Goal: Task Accomplishment & Management: Manage account settings

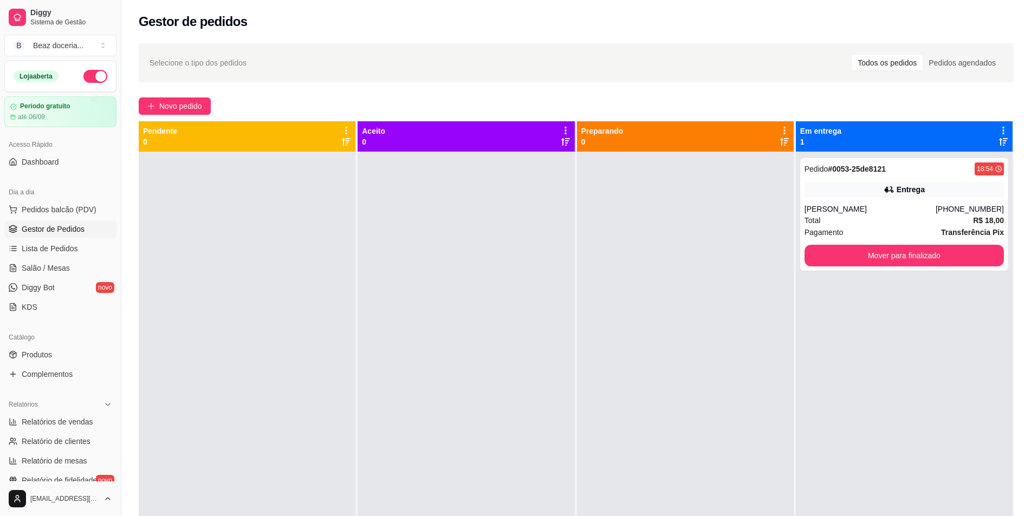
click at [53, 365] on ul "Produtos Complementos" at bounding box center [60, 364] width 112 height 37
click at [53, 357] on link "Produtos" at bounding box center [60, 354] width 112 height 17
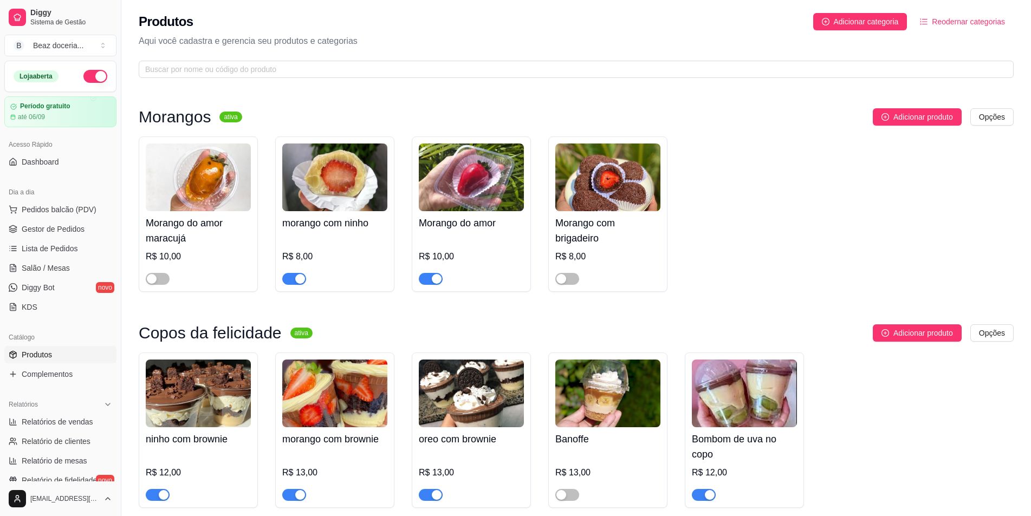
click at [294, 278] on span "button" at bounding box center [294, 279] width 24 height 12
click at [439, 282] on div "button" at bounding box center [437, 279] width 10 height 10
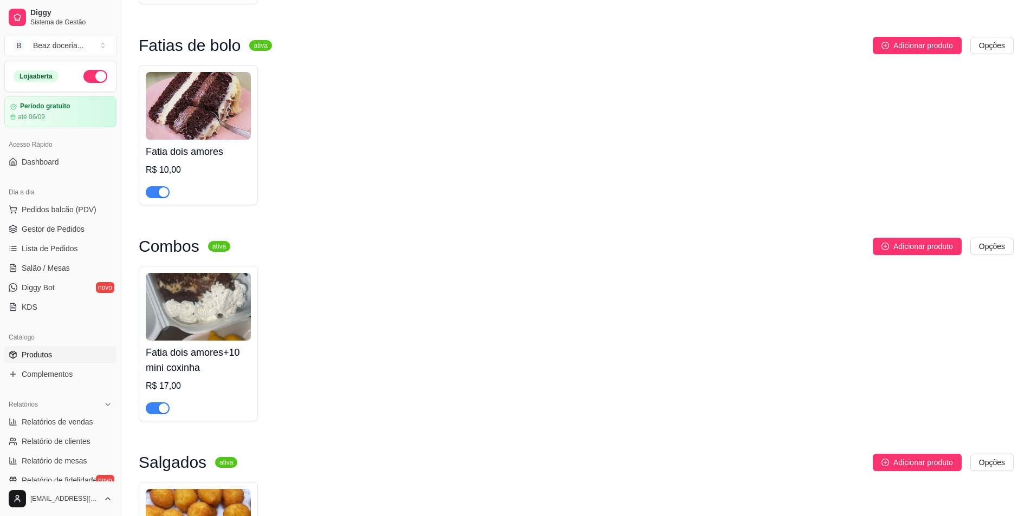
scroll to position [1084, 0]
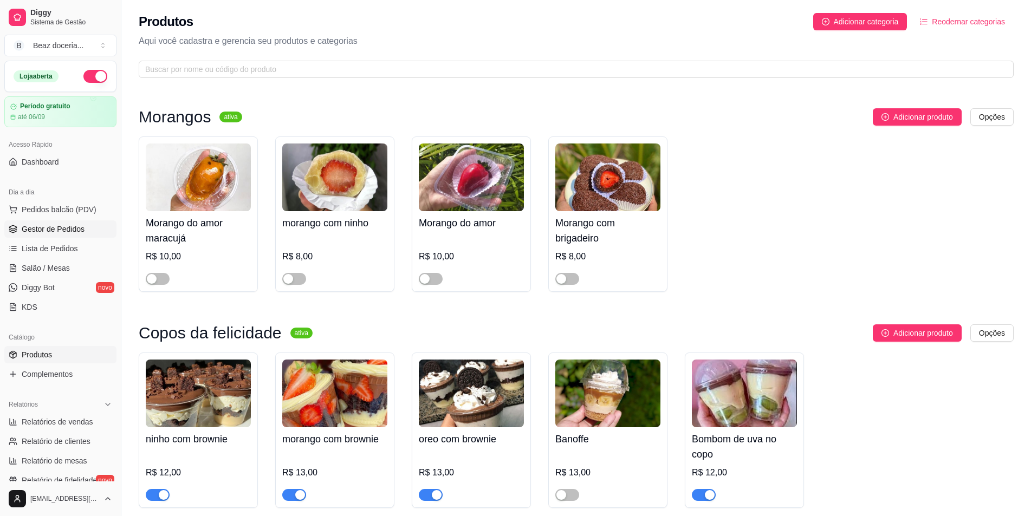
click at [53, 229] on span "Gestor de Pedidos" at bounding box center [53, 229] width 63 height 11
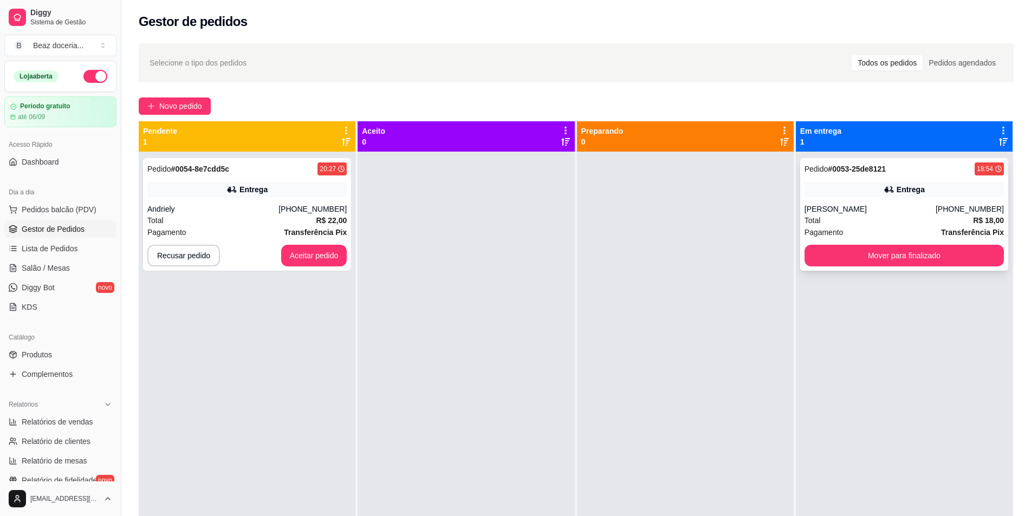
click at [920, 244] on div "Pedido # 0053-25de8121 18:54 Entrega [PERSON_NAME] [PHONE_NUMBER] Total R$ 18,0…" at bounding box center [904, 214] width 208 height 113
click at [964, 245] on button "Mover para finalizado" at bounding box center [903, 255] width 193 height 21
click at [189, 200] on div "Pedido # 0054-8e7cdd5c 20:27 Entrega Andriely [PHONE_NUMBER] Total R$ 22,00 Pag…" at bounding box center [247, 214] width 208 height 113
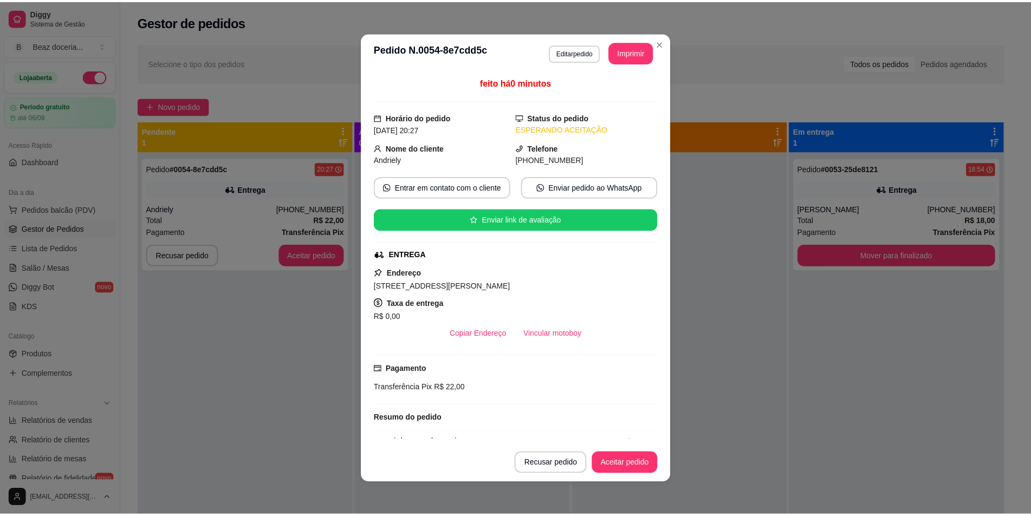
scroll to position [90, 0]
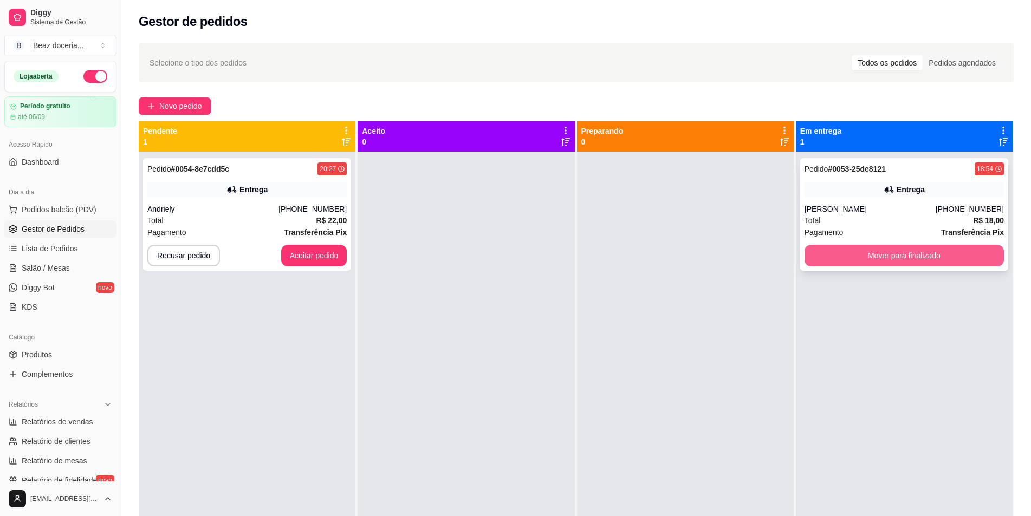
click at [916, 261] on button "Mover para finalizado" at bounding box center [904, 256] width 199 height 22
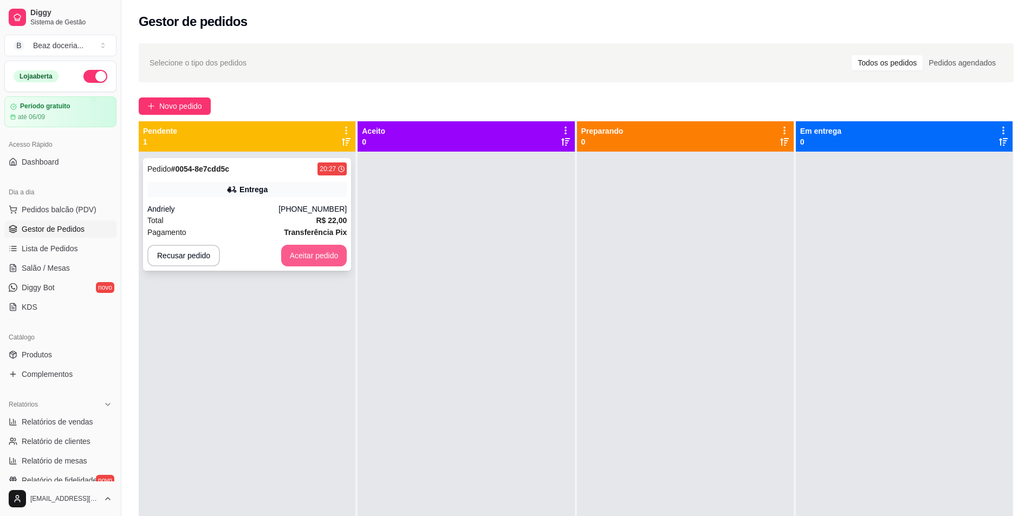
click at [310, 251] on button "Aceitar pedido" at bounding box center [314, 256] width 66 height 22
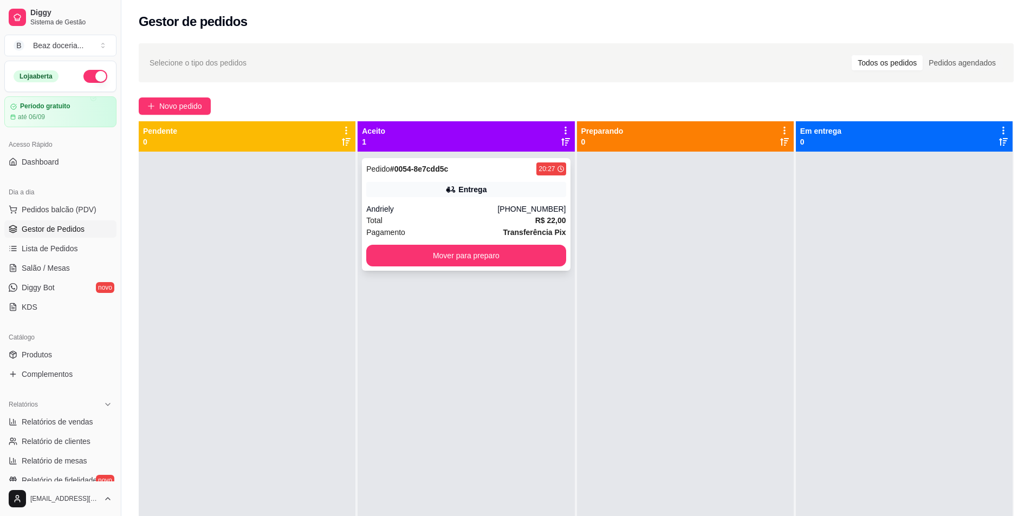
click at [502, 214] on div "Pedido # 0054-8e7cdd5c 20:27 Entrega Andriely (81) 92000-1531 Total R$ 22,00 Pa…" at bounding box center [466, 214] width 208 height 113
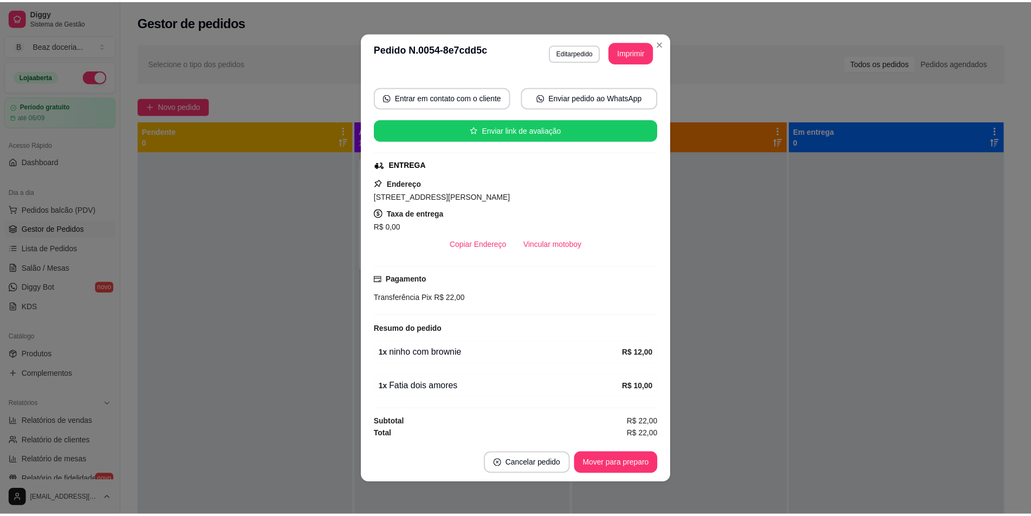
scroll to position [2, 0]
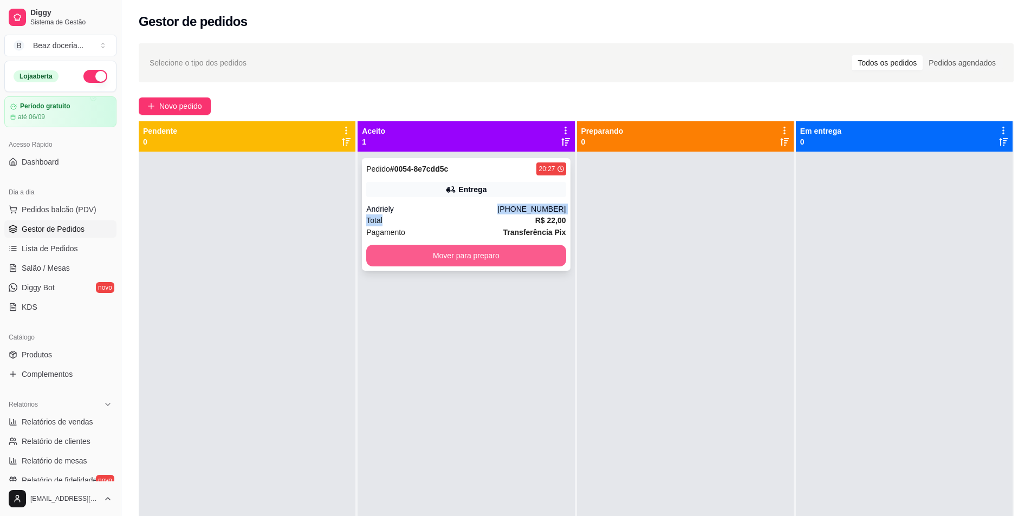
click at [474, 253] on button "Mover para preparo" at bounding box center [465, 256] width 199 height 22
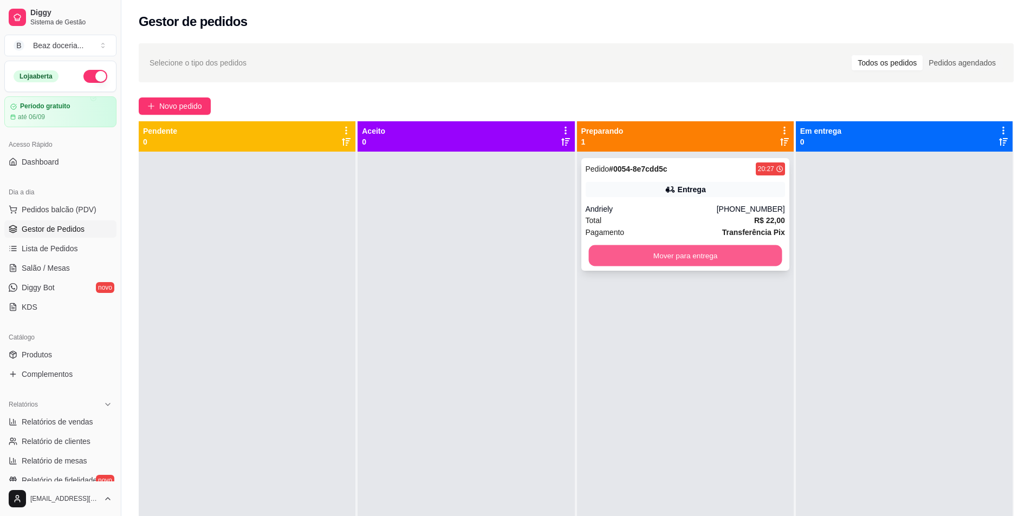
click at [675, 257] on button "Mover para entrega" at bounding box center [684, 255] width 193 height 21
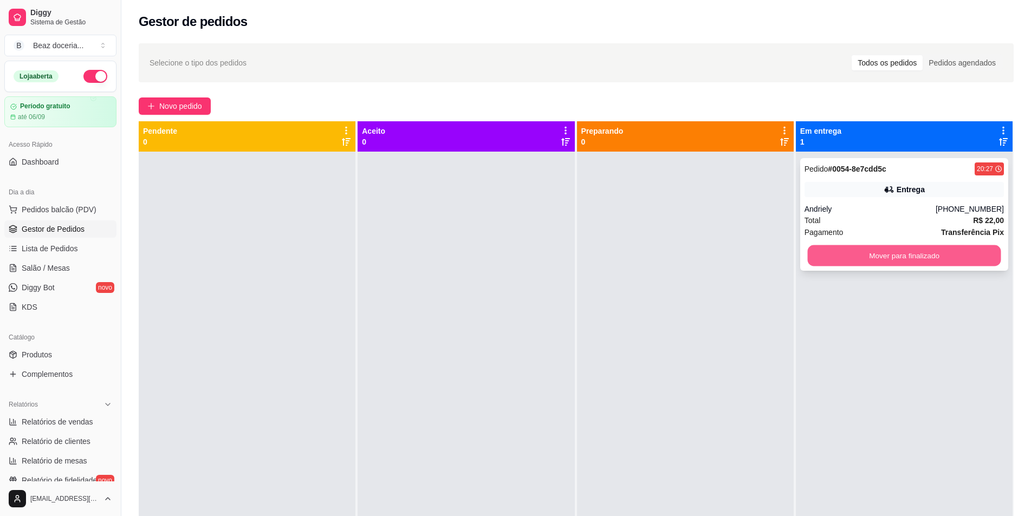
click at [904, 262] on button "Mover para finalizado" at bounding box center [903, 255] width 193 height 21
